Goal: Information Seeking & Learning: Learn about a topic

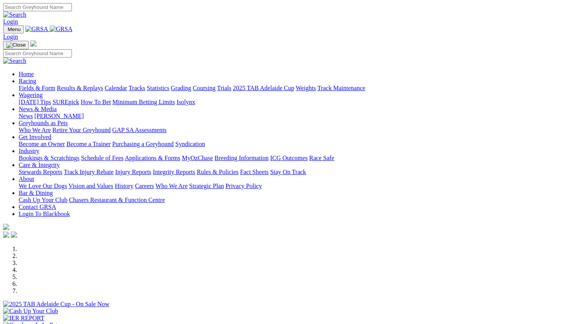
click at [79, 155] on link "Bookings & Scratchings" at bounding box center [49, 158] width 61 height 7
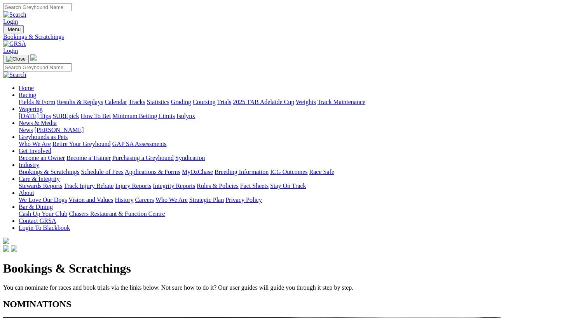
click at [127, 99] on link "Calendar" at bounding box center [116, 102] width 23 height 7
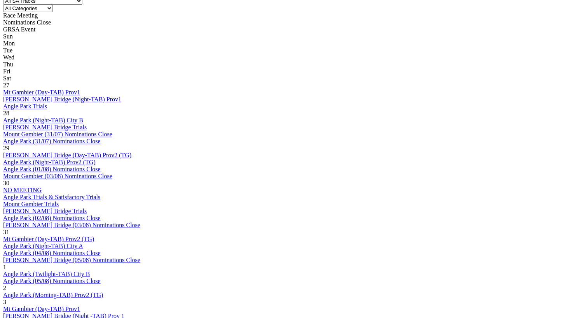
scroll to position [467, 0]
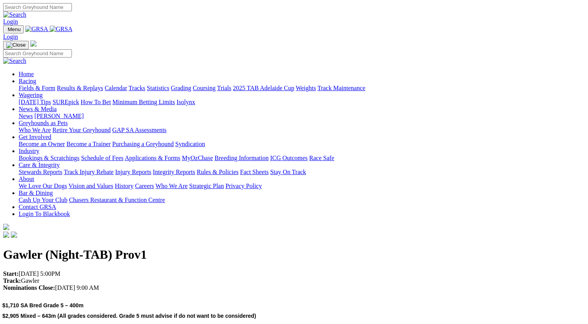
click at [33, 113] on link "News" at bounding box center [26, 116] width 14 height 7
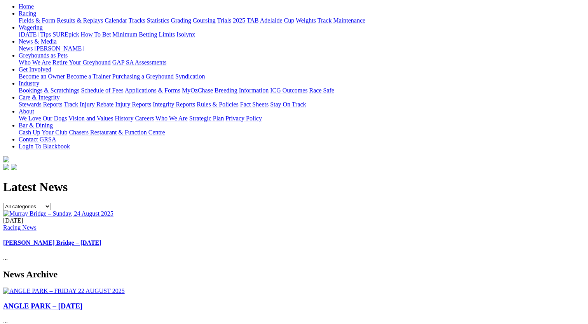
scroll to position [117, 0]
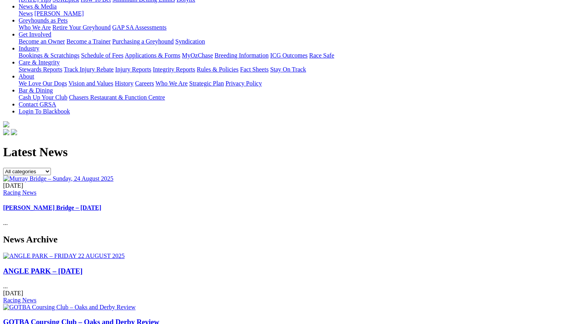
click at [159, 318] on link "GOTBA Coursing Club – Oaks and Derby Review" at bounding box center [81, 322] width 156 height 8
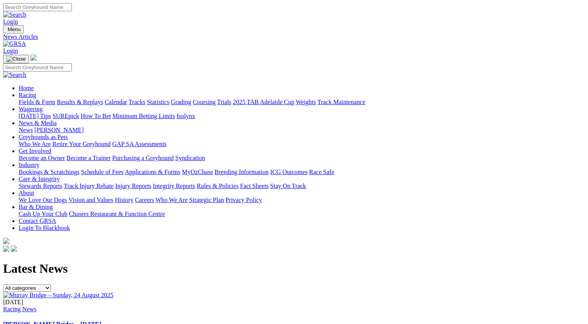
click at [84, 127] on link "[PERSON_NAME]" at bounding box center [58, 130] width 49 height 7
